Goal: Task Accomplishment & Management: Use online tool/utility

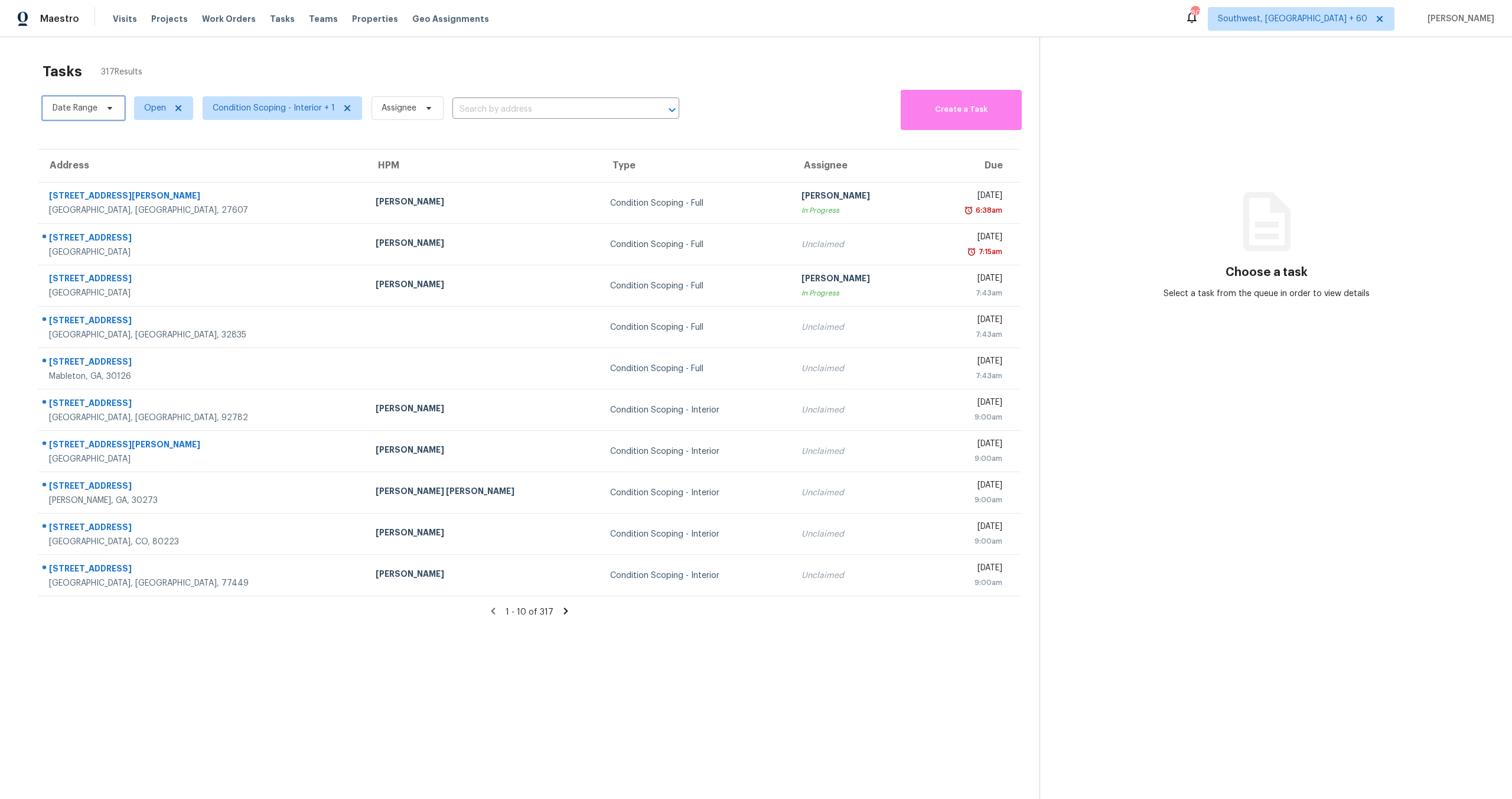
click at [93, 110] on span "Date Range" at bounding box center [75, 108] width 45 height 12
select select "8"
select select "2025"
select select "9"
select select "2025"
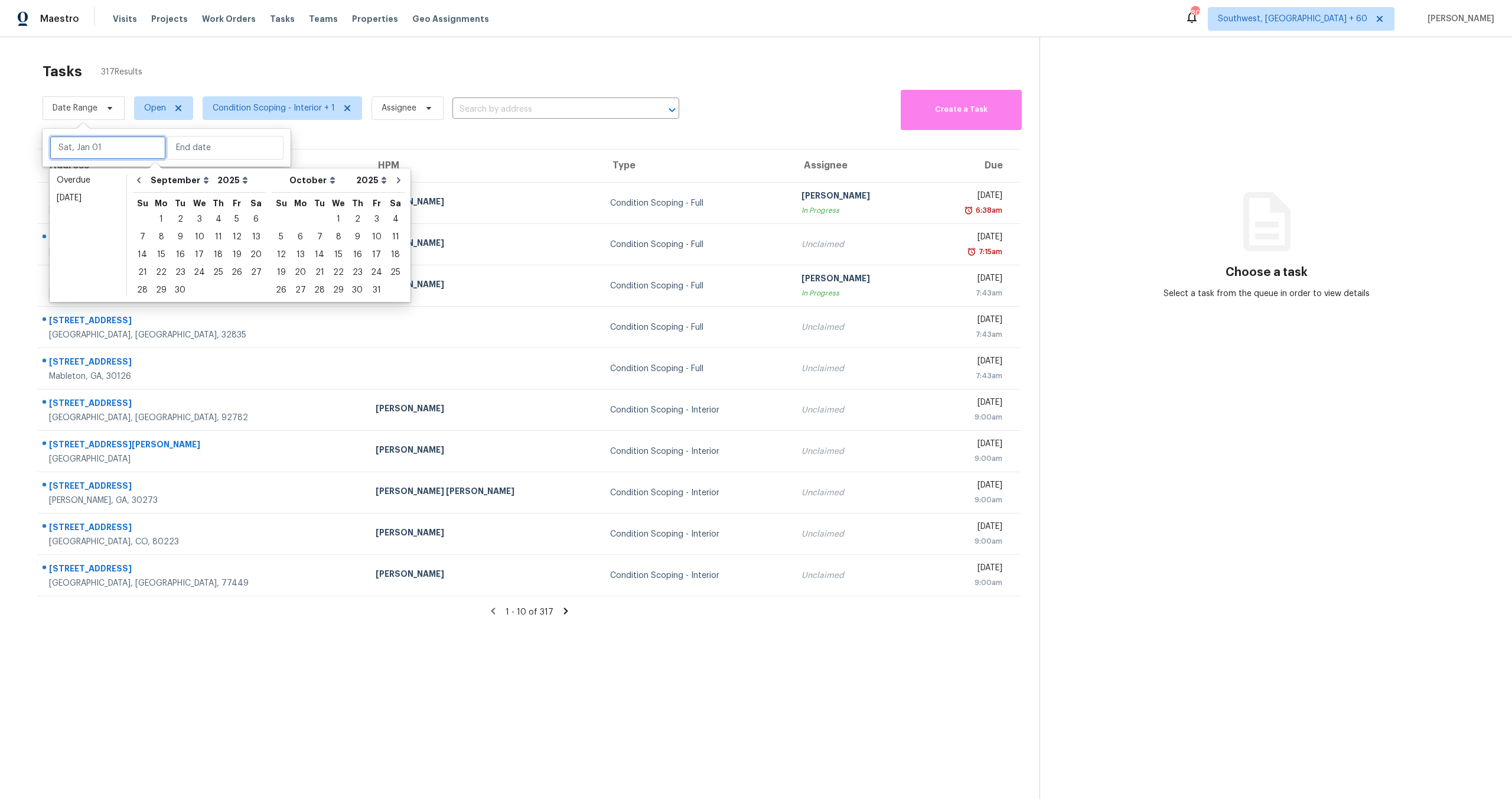
click at [99, 140] on input "text" at bounding box center [107, 148] width 116 height 24
type input "[DATE]"
click at [152, 237] on div "8" at bounding box center [161, 237] width 19 height 16
type input "[DATE]"
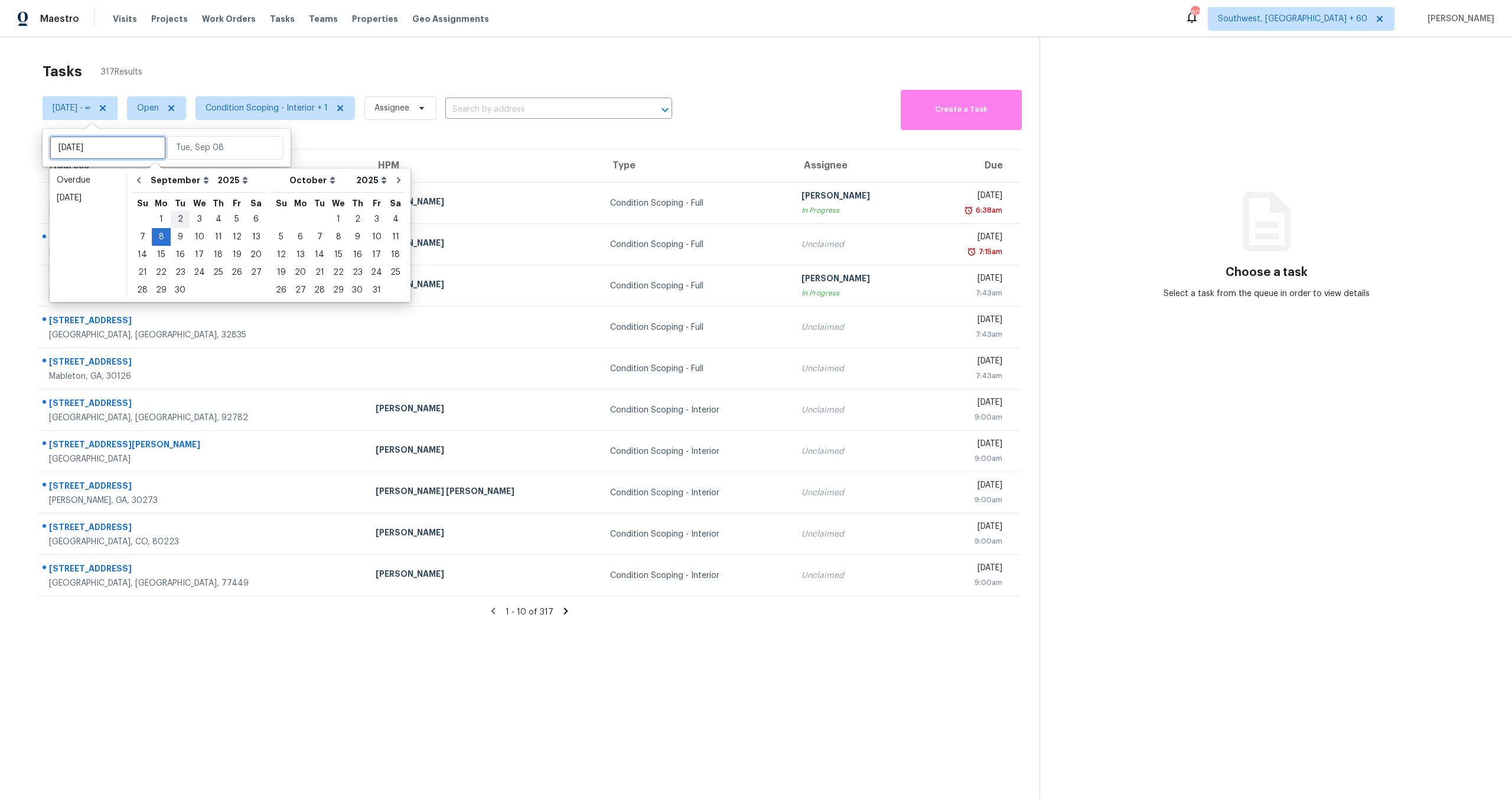
type input "[DATE]"
click at [162, 237] on div "8" at bounding box center [161, 237] width 19 height 16
type input "[DATE]"
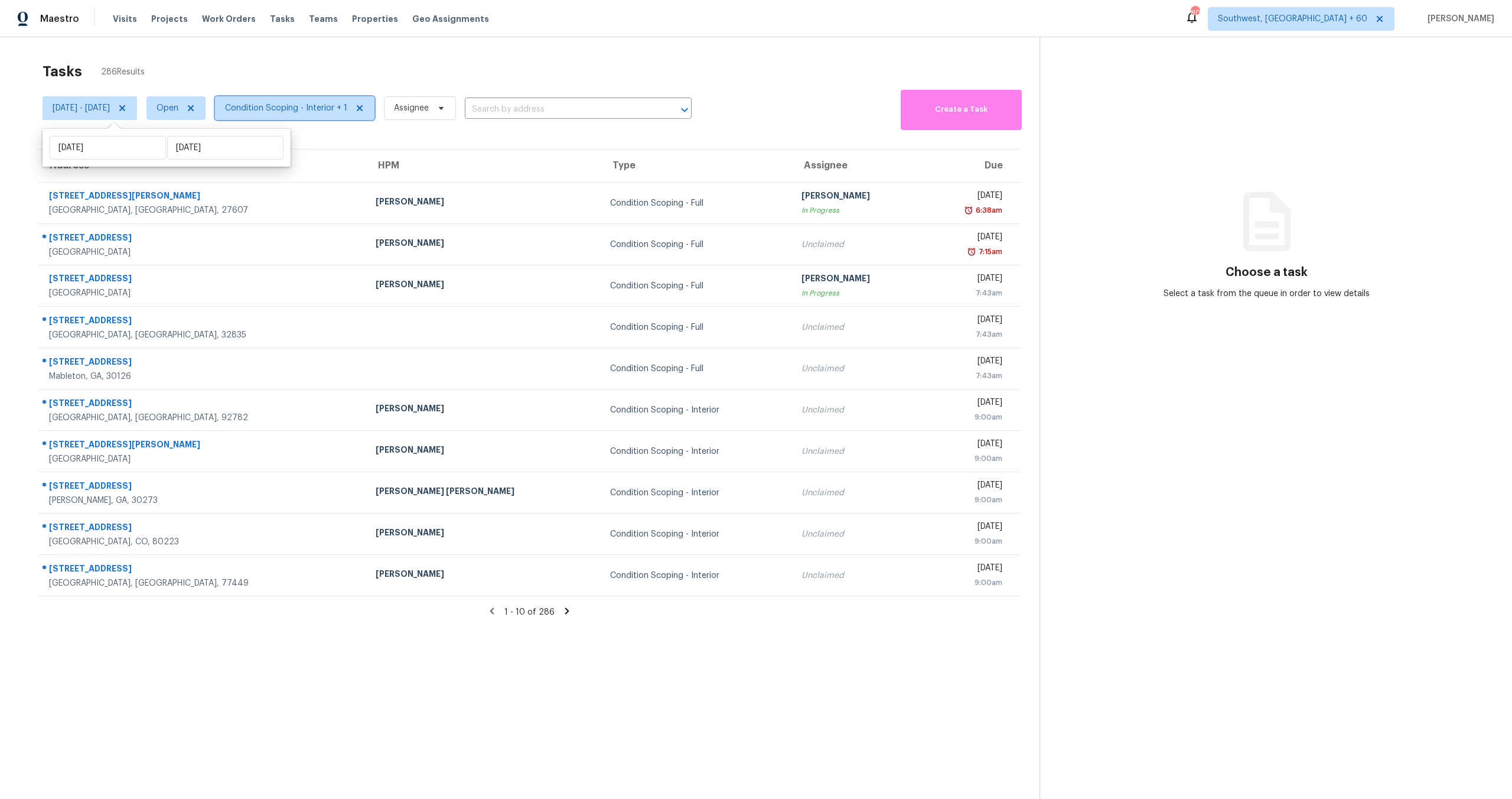
click at [316, 113] on span "Condition Scoping - Interior + 1" at bounding box center [287, 108] width 123 height 12
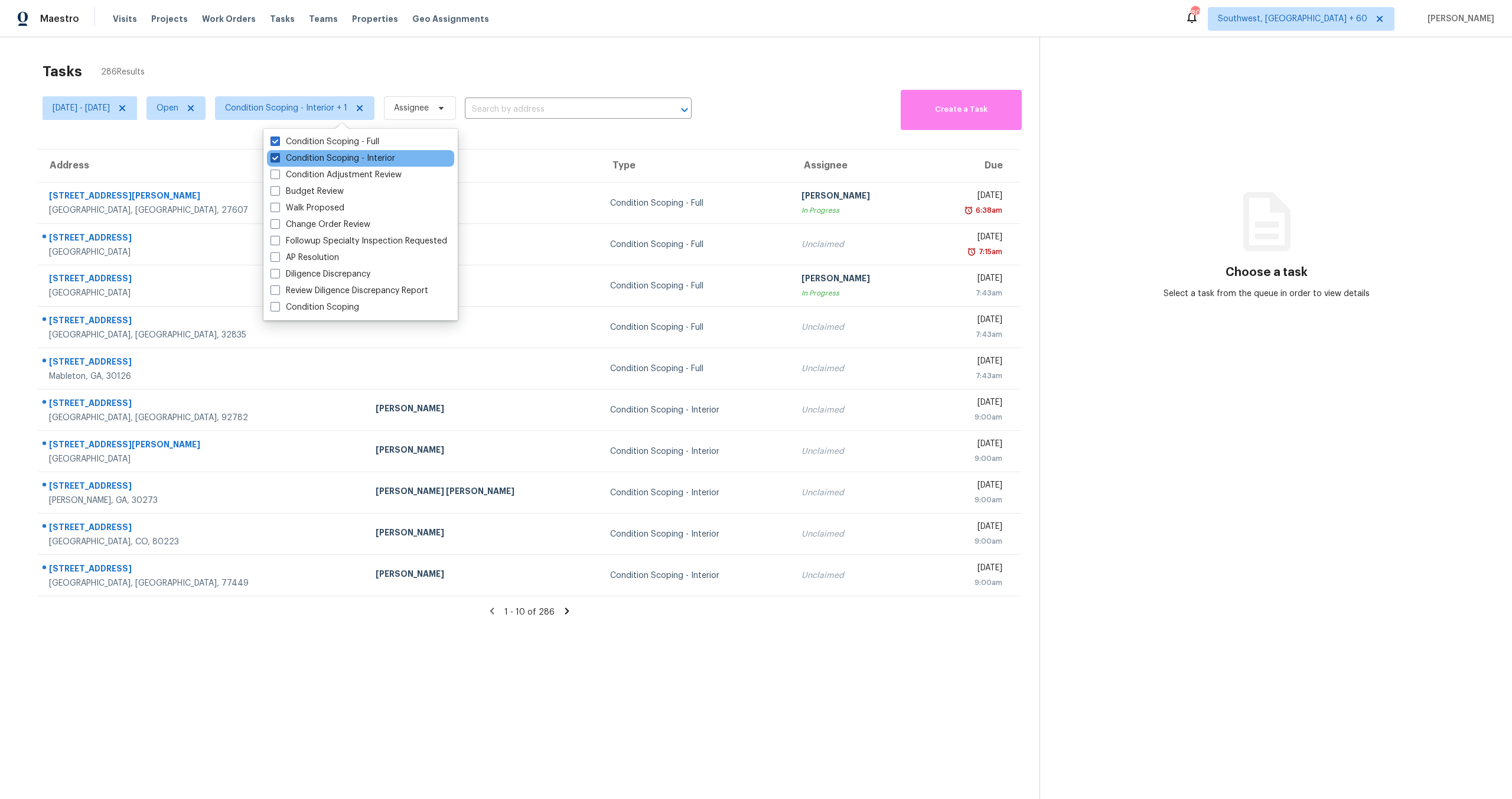
click at [299, 156] on label "Condition Scoping - Interior" at bounding box center [332, 158] width 125 height 12
click at [278, 156] on input "Condition Scoping - Interior" at bounding box center [274, 156] width 8 height 8
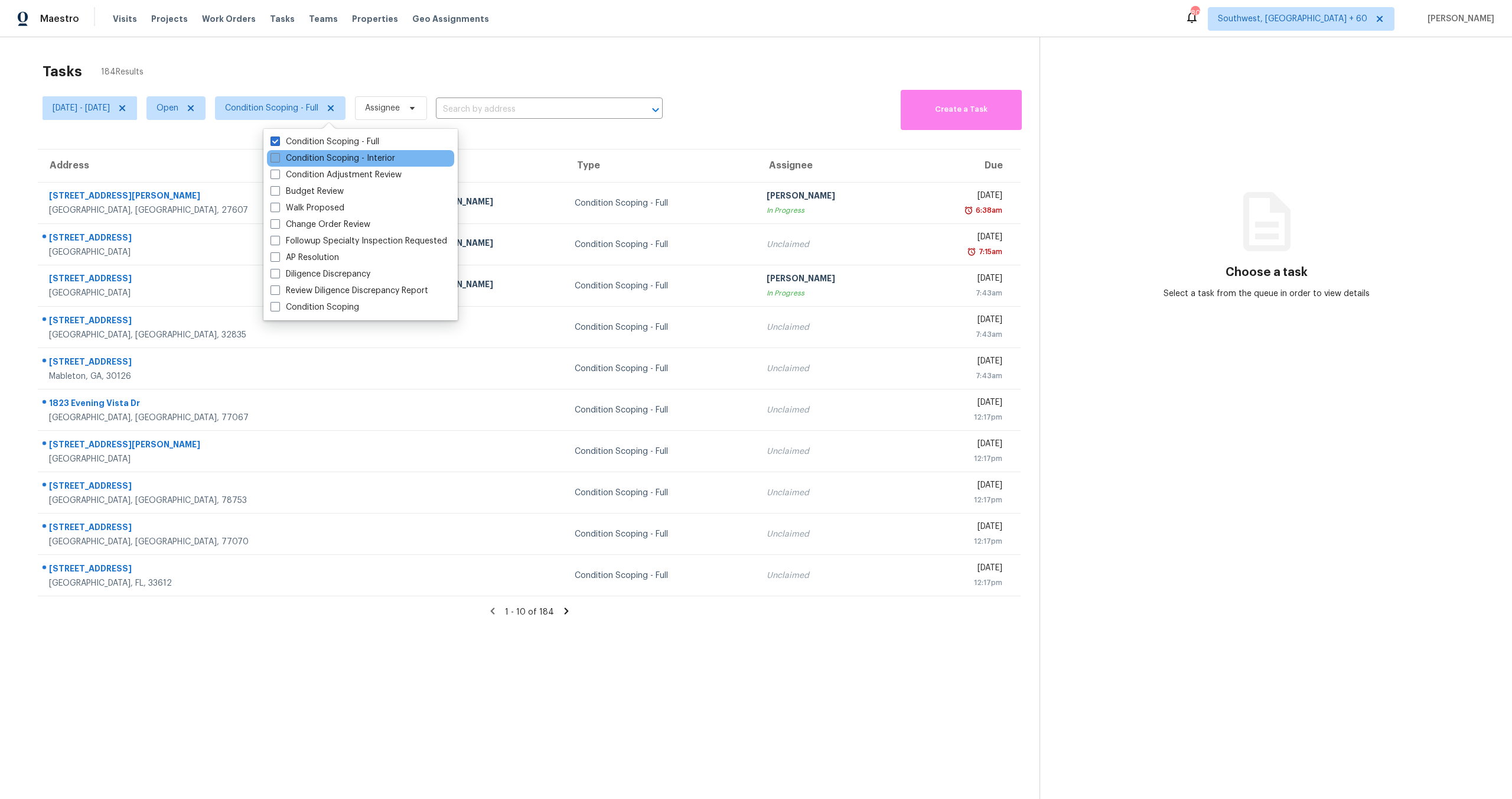
click at [299, 152] on label "Condition Scoping - Interior" at bounding box center [332, 158] width 125 height 12
click at [278, 152] on input "Condition Scoping - Interior" at bounding box center [274, 156] width 8 height 8
checkbox input "true"
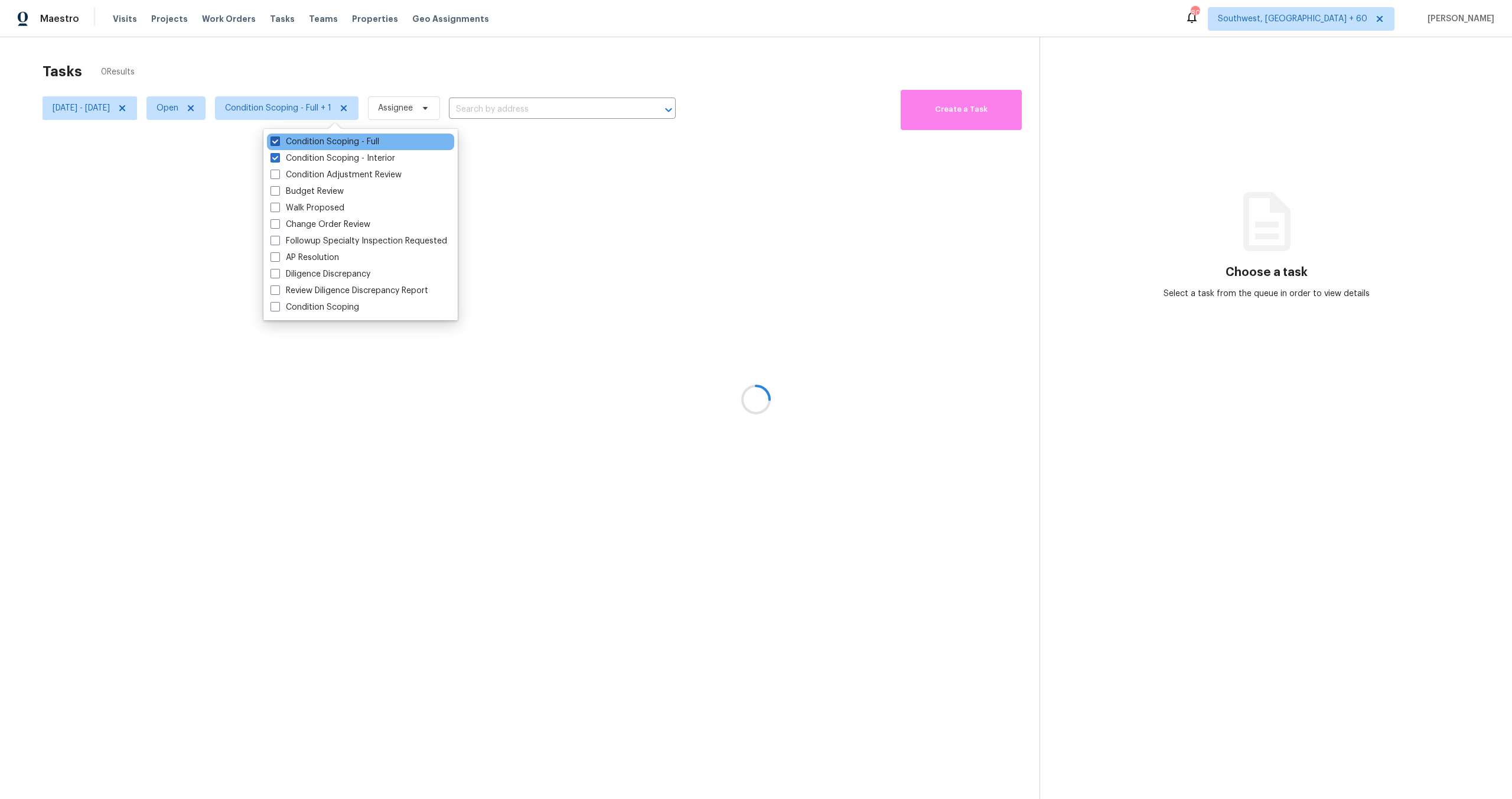
click at [302, 142] on label "Condition Scoping - Full" at bounding box center [325, 142] width 108 height 12
click at [278, 142] on input "Condition Scoping - Full" at bounding box center [274, 140] width 8 height 8
click at [302, 141] on label "Condition Scoping - Full" at bounding box center [325, 142] width 108 height 12
click at [278, 141] on input "Condition Scoping - Full" at bounding box center [274, 140] width 8 height 8
checkbox input "true"
